Goal: Transaction & Acquisition: Download file/media

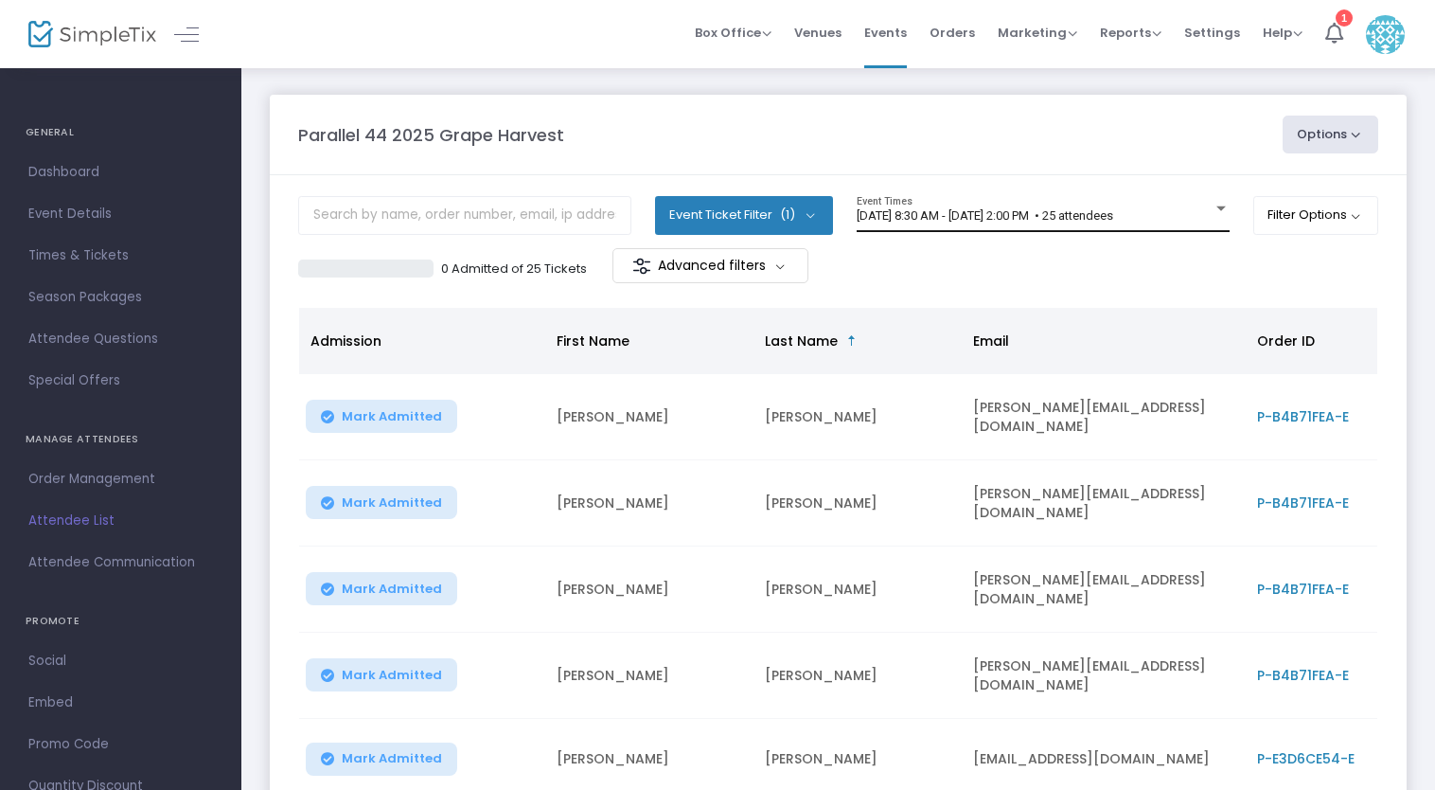
click at [1068, 207] on div "[DATE] 8:30 AM - [DATE] 2:00 PM • 25 attendees Event Times" at bounding box center [1043, 214] width 373 height 36
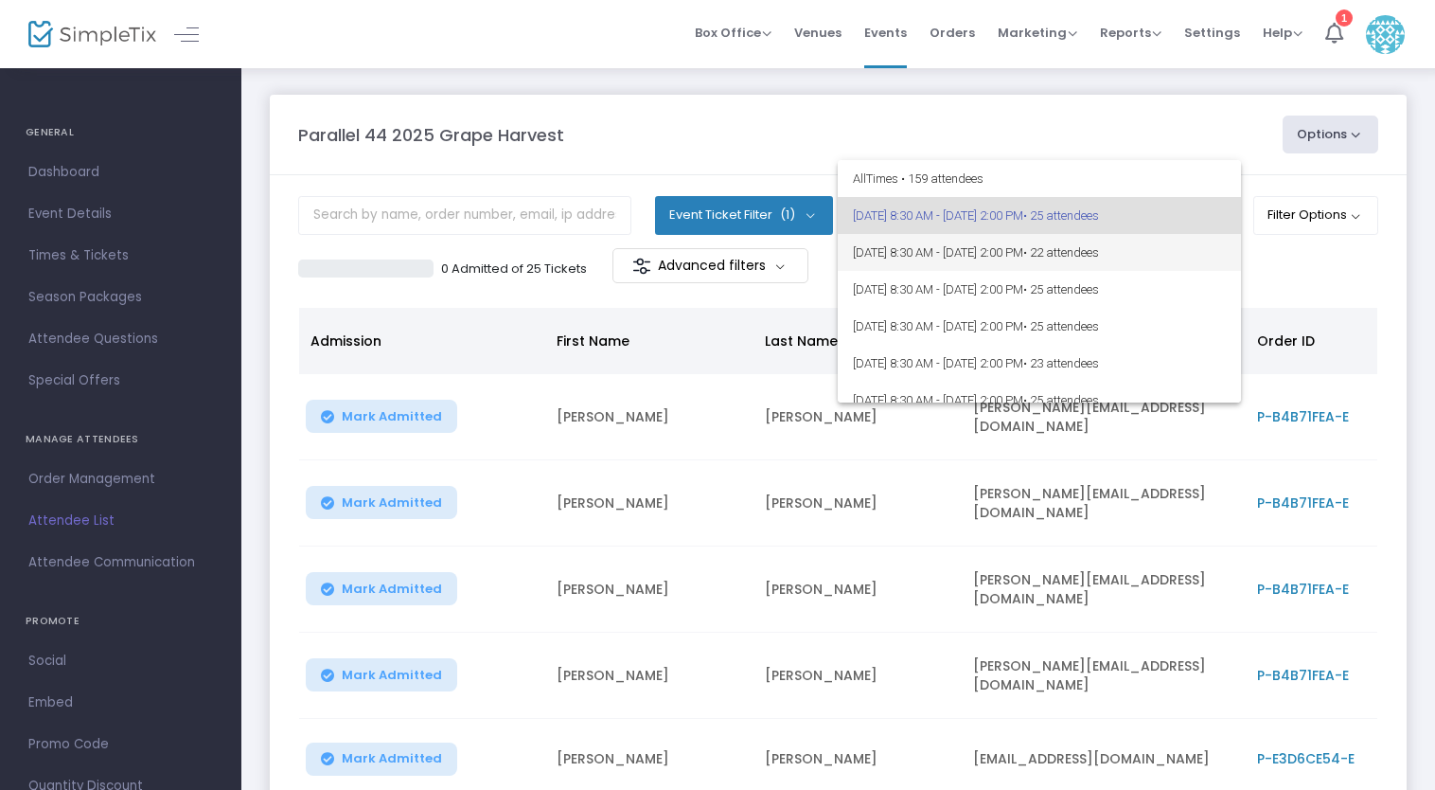
click at [1072, 240] on span "[DATE] 8:30 AM - [DATE] 2:00 PM • 22 attendees" at bounding box center [1039, 252] width 373 height 37
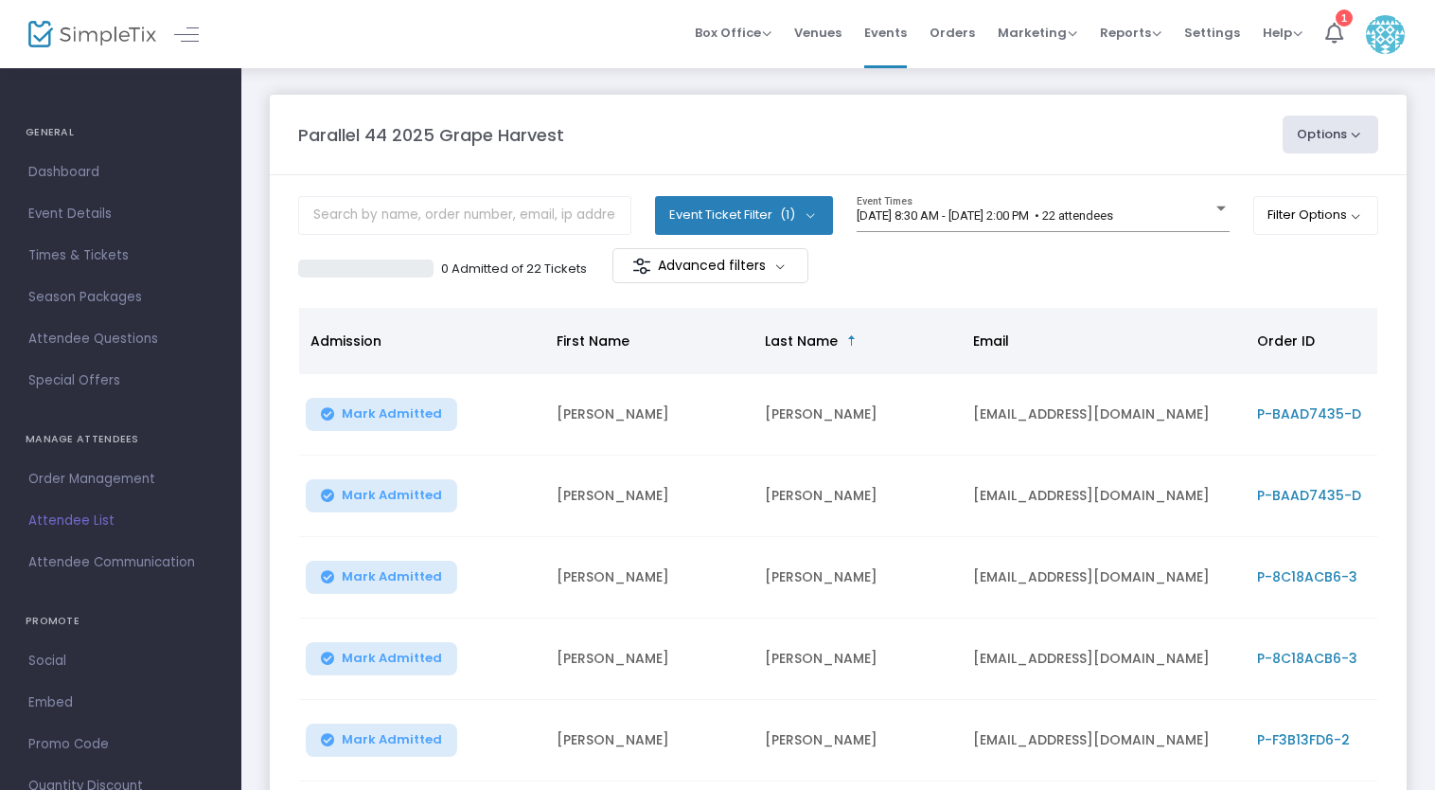
click at [1329, 148] on button "Options" at bounding box center [1331, 135] width 97 height 38
click at [1291, 198] on li "Export List" at bounding box center [1279, 190] width 174 height 37
radio input "false"
radio input "true"
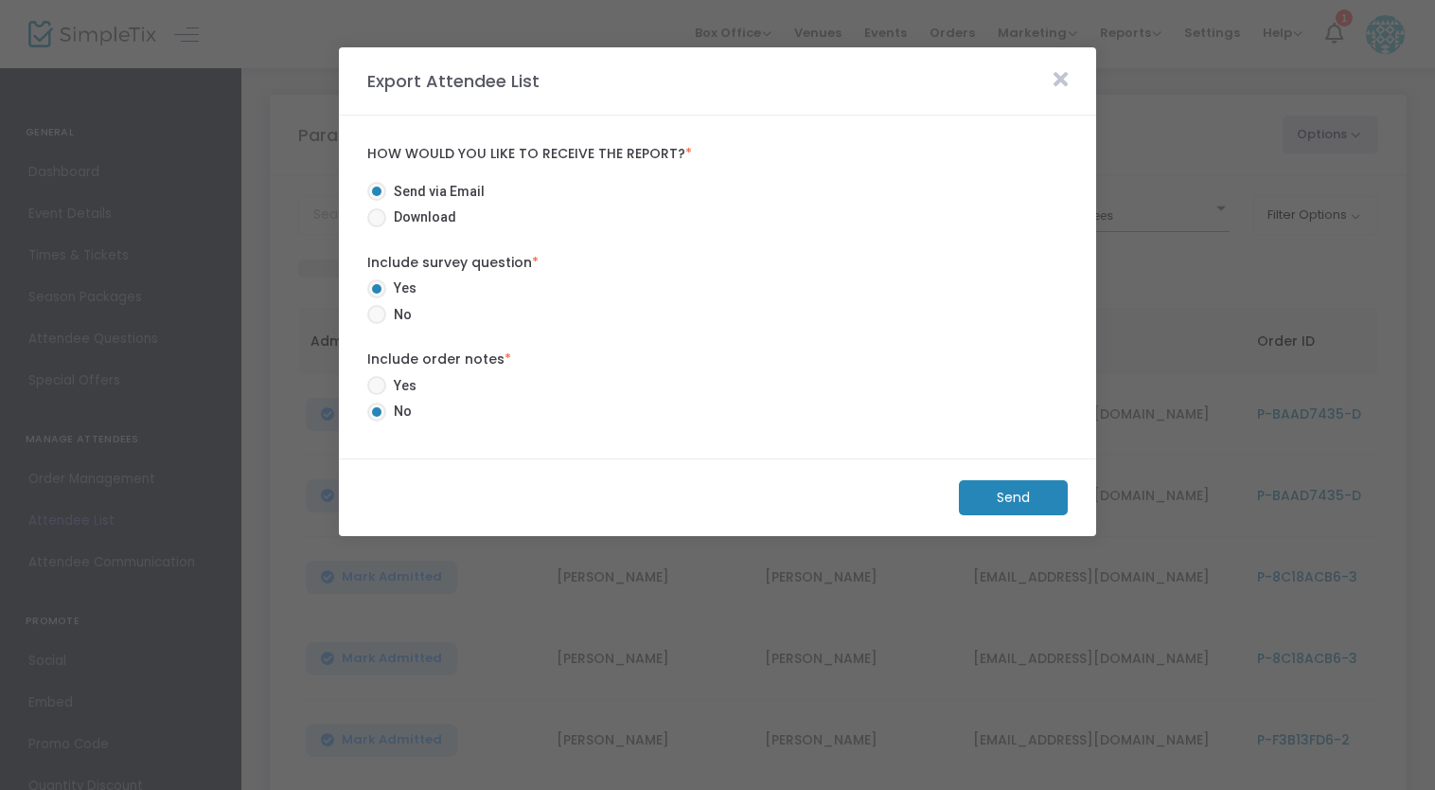
click at [384, 218] on span at bounding box center [376, 217] width 19 height 19
click at [377, 227] on input "Download" at bounding box center [376, 227] width 1 height 1
radio input "true"
click at [383, 313] on span at bounding box center [376, 314] width 19 height 19
click at [377, 324] on input "No" at bounding box center [376, 324] width 1 height 1
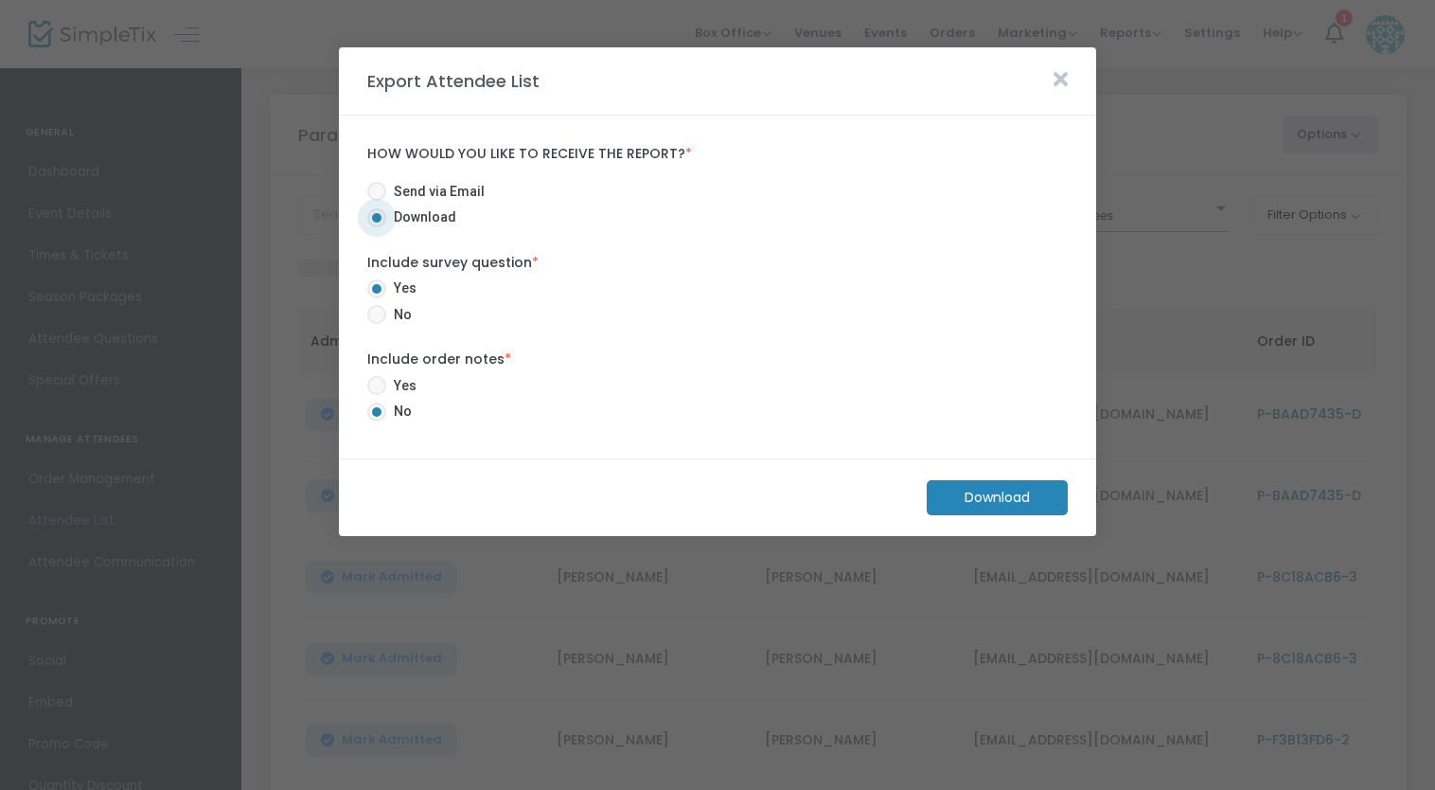
radio input "true"
click at [1020, 502] on m-button "Download" at bounding box center [997, 497] width 141 height 35
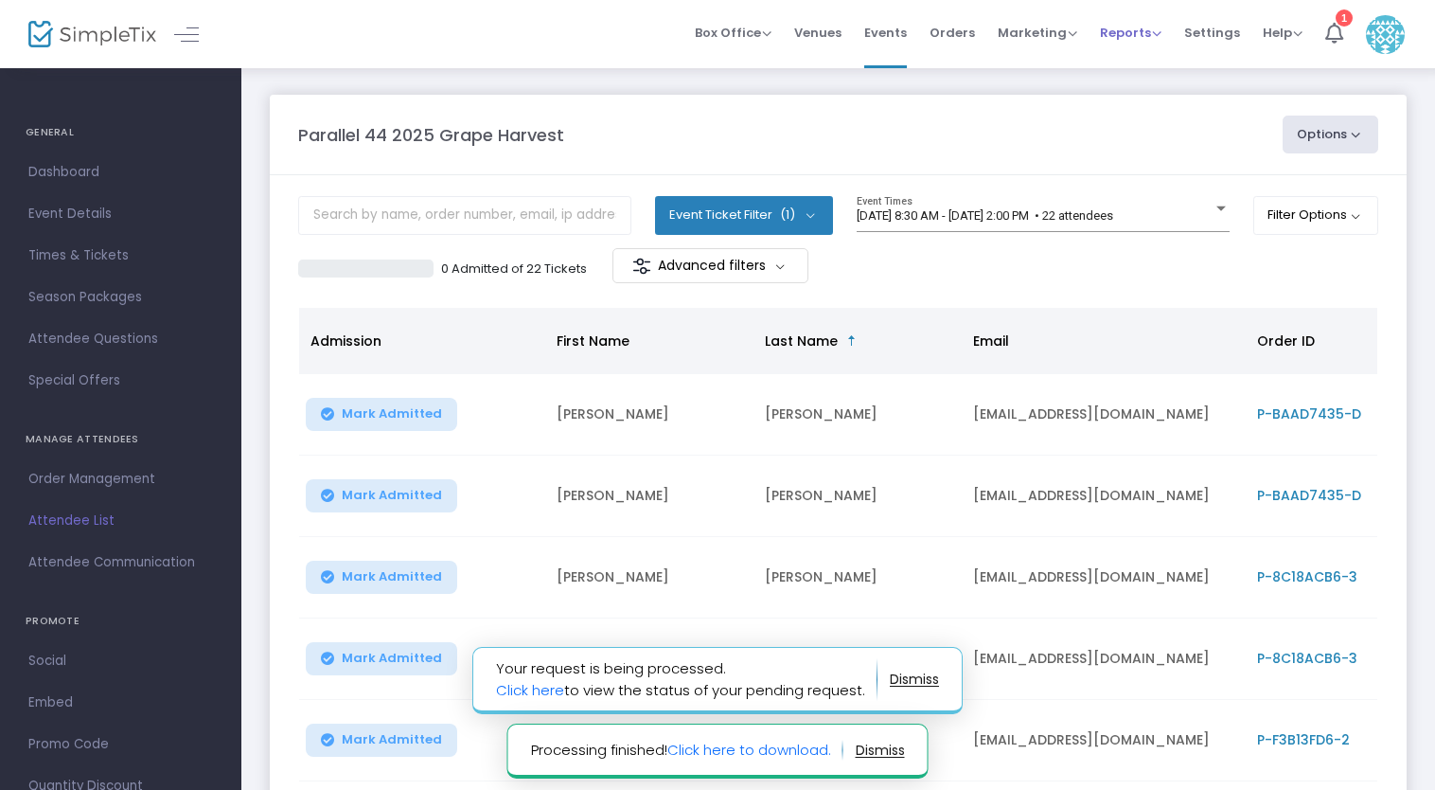
click at [1142, 39] on span "Reports" at bounding box center [1131, 33] width 62 height 18
click at [1128, 139] on li "Download" at bounding box center [1161, 137] width 123 height 37
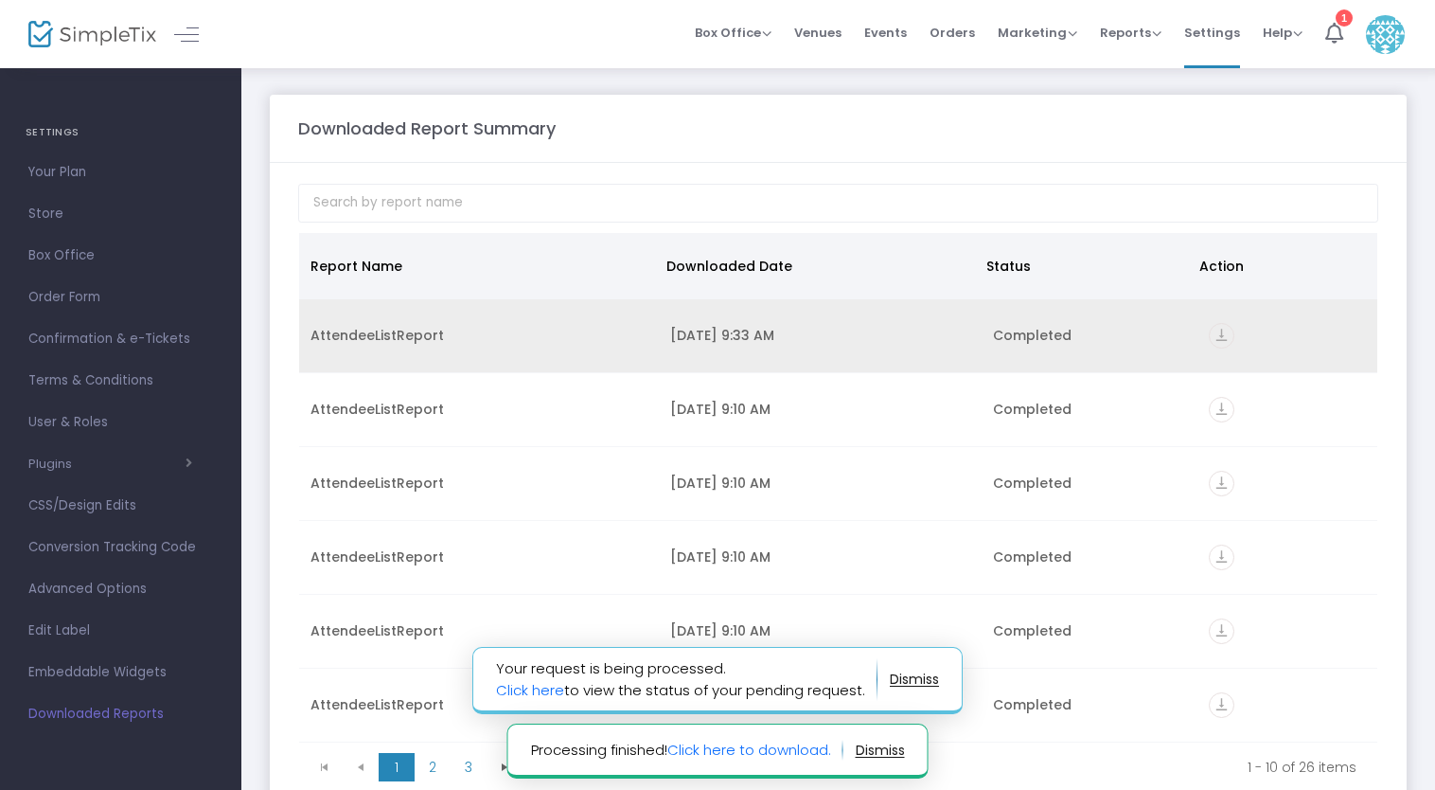
click at [1213, 331] on icon "vertical_align_bottom" at bounding box center [1222, 336] width 26 height 26
